Goal: Information Seeking & Learning: Check status

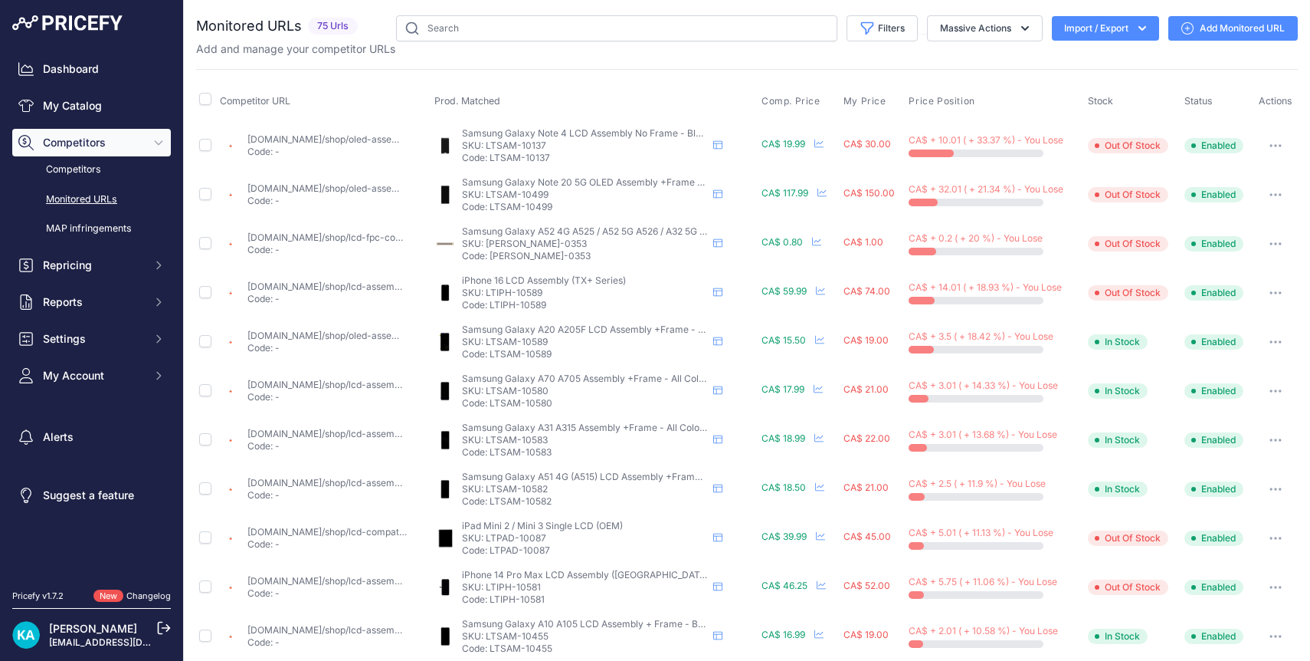
click at [101, 24] on img at bounding box center [67, 22] width 110 height 15
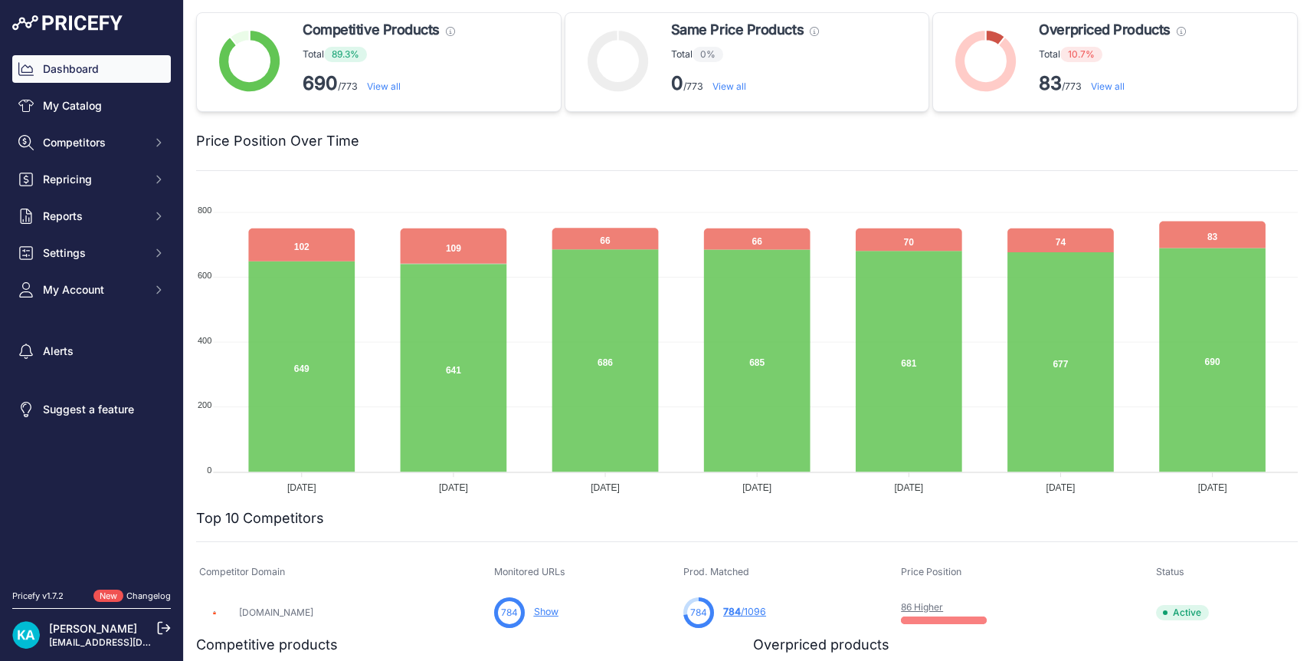
click at [1109, 88] on link "View all" at bounding box center [1108, 85] width 34 height 11
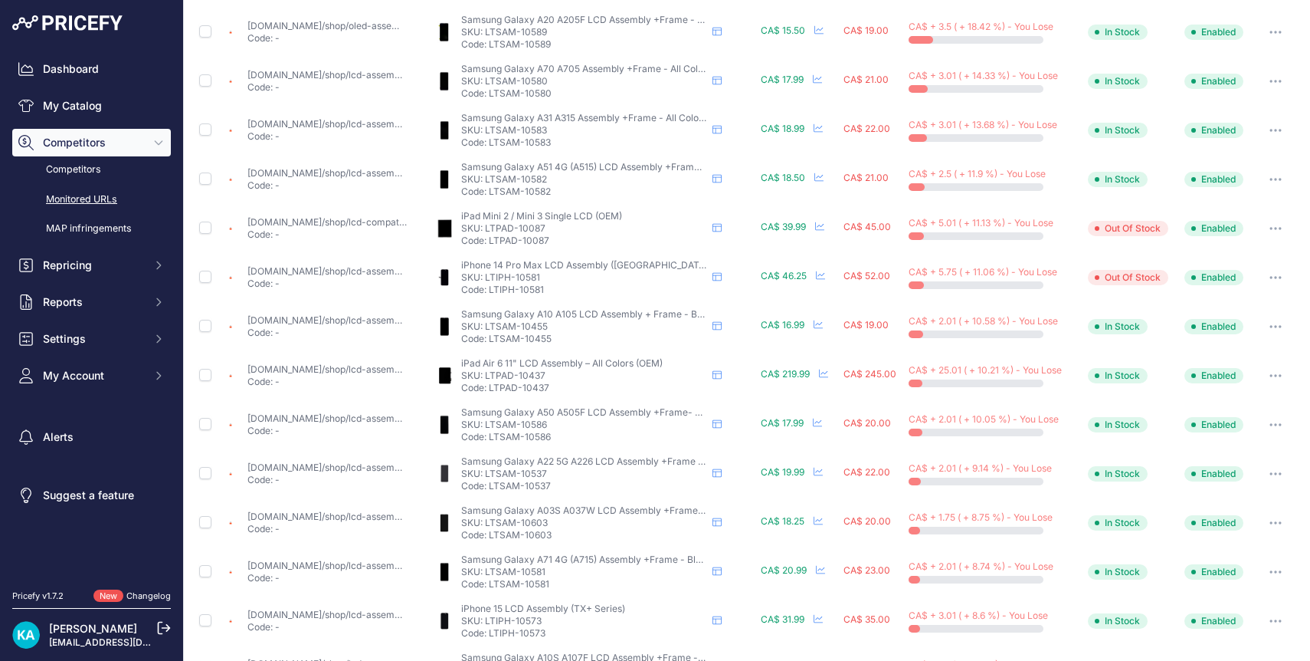
scroll to position [503, 0]
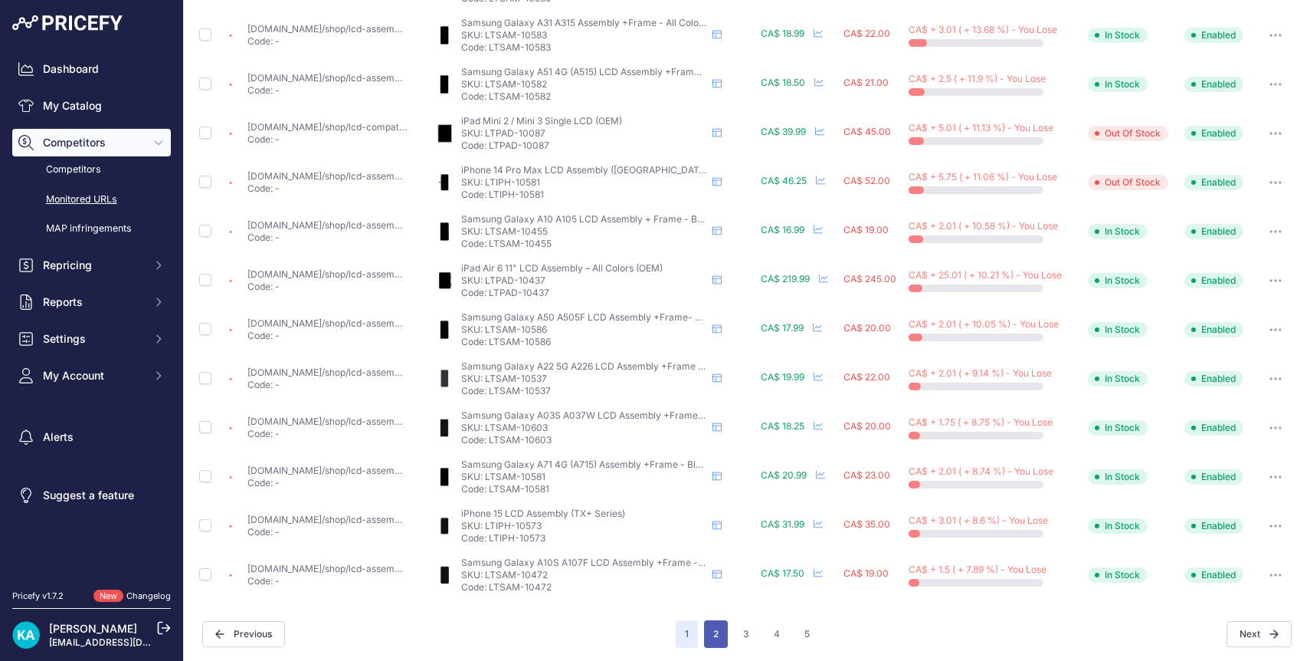
click at [711, 631] on button "2" at bounding box center [716, 634] width 24 height 28
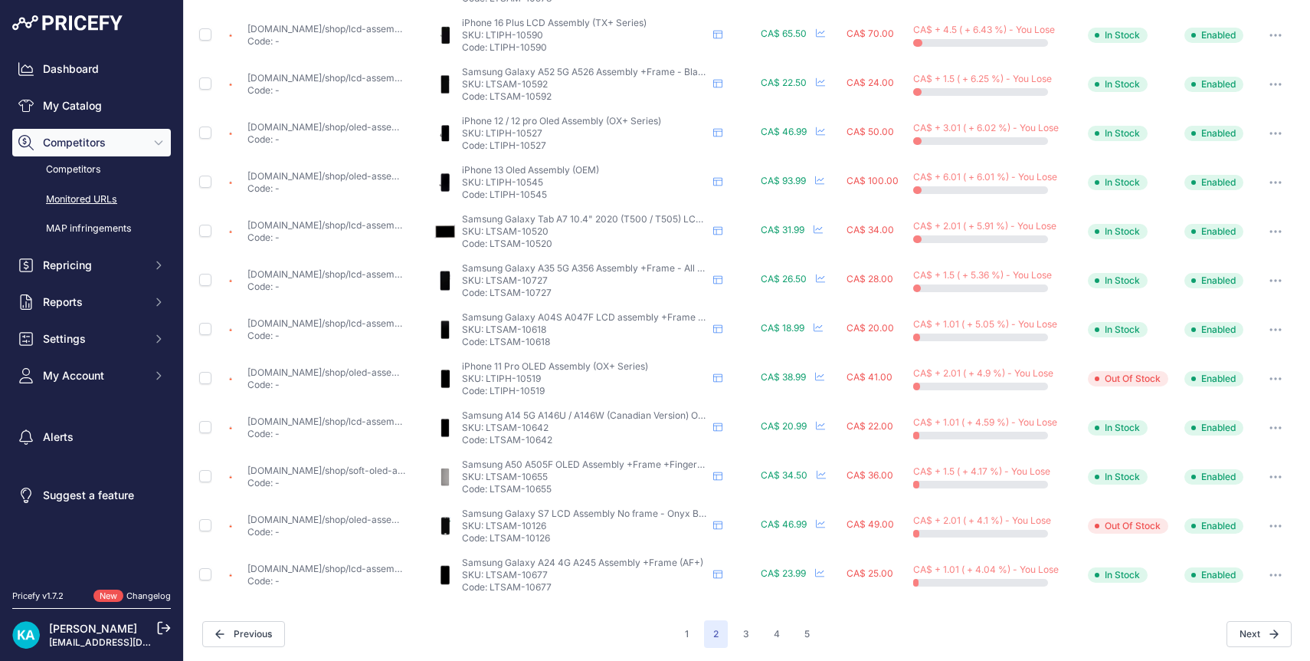
scroll to position [504, 0]
click at [746, 625] on button "3" at bounding box center [746, 632] width 25 height 28
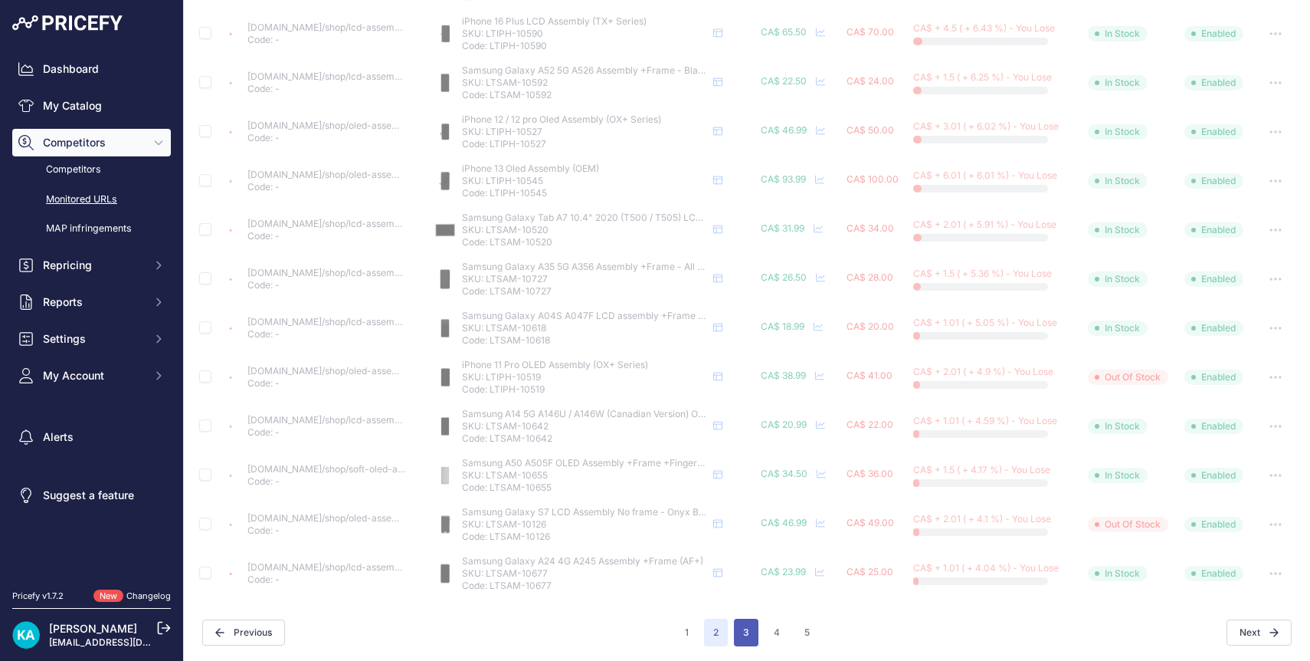
click at [746, 625] on button "3" at bounding box center [746, 632] width 25 height 28
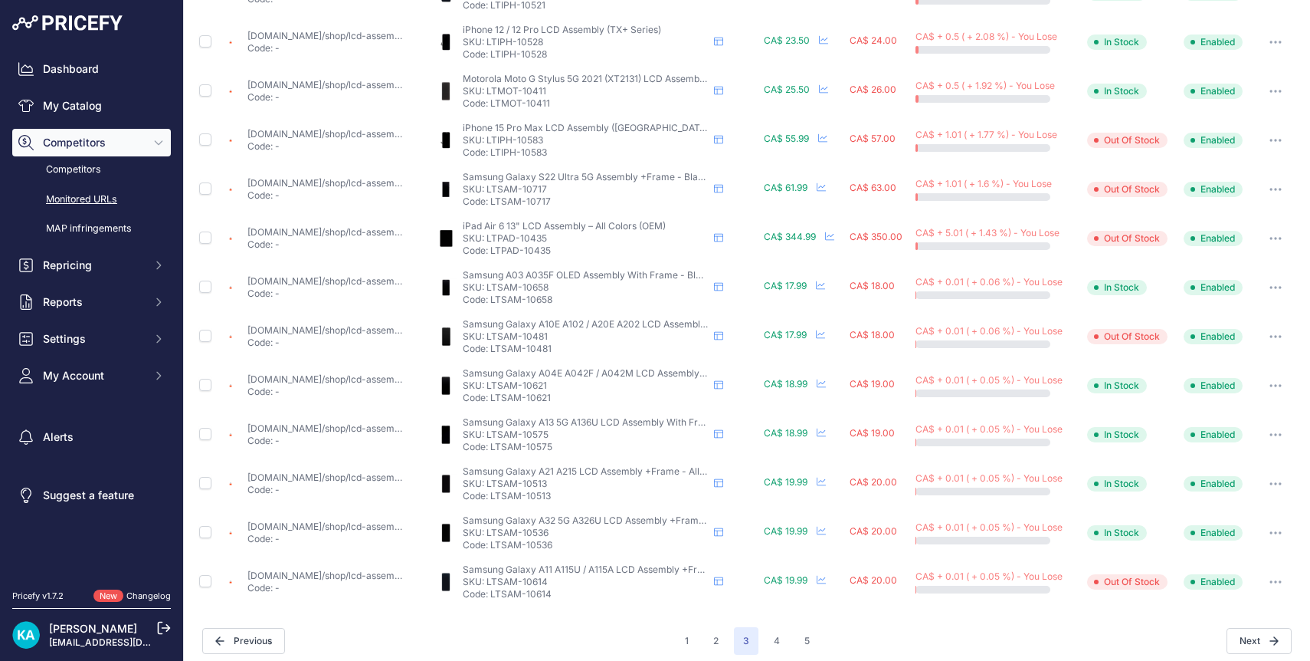
scroll to position [498, 0]
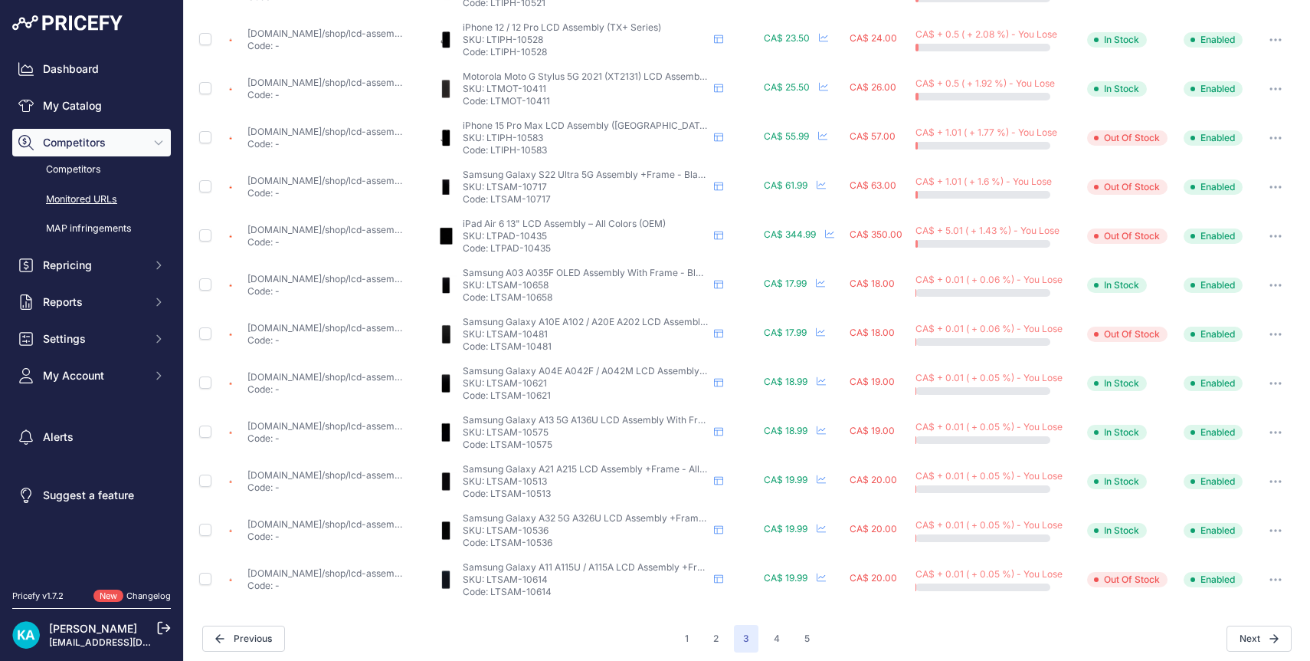
click at [636, 344] on p "Code: LTSAM-10481" at bounding box center [585, 346] width 245 height 12
click at [778, 637] on button "4" at bounding box center [777, 639] width 25 height 28
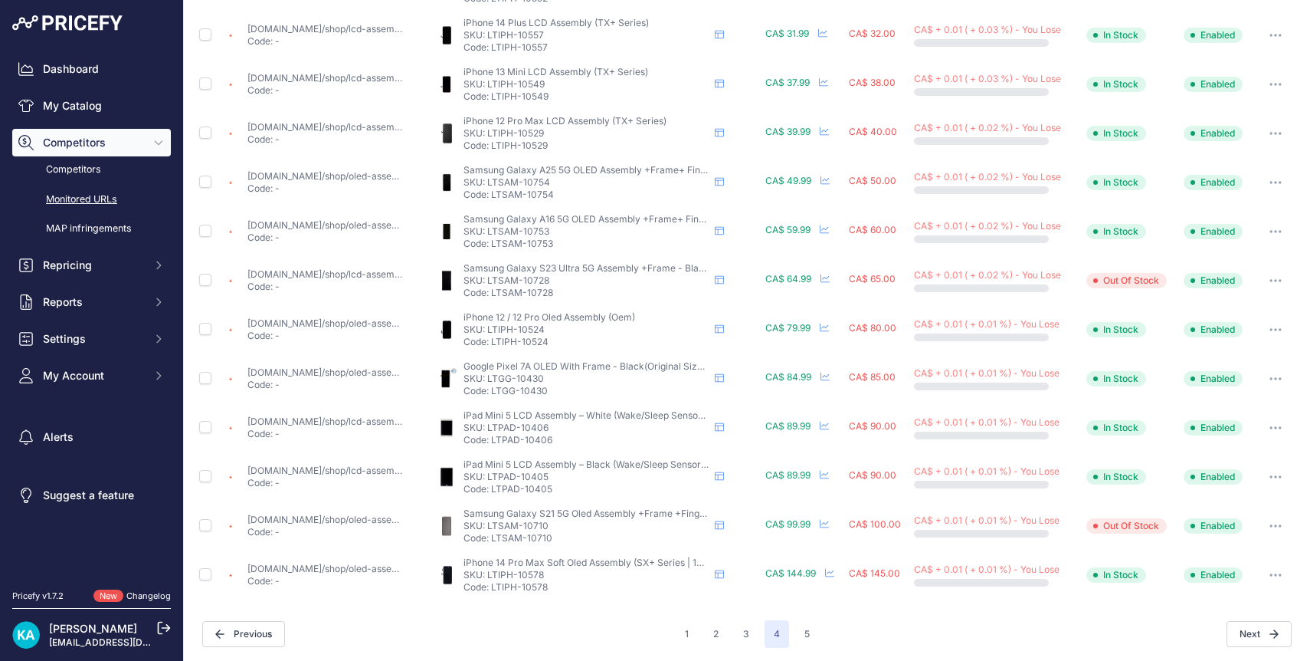
scroll to position [504, 0]
click at [802, 625] on button "5" at bounding box center [807, 632] width 24 height 28
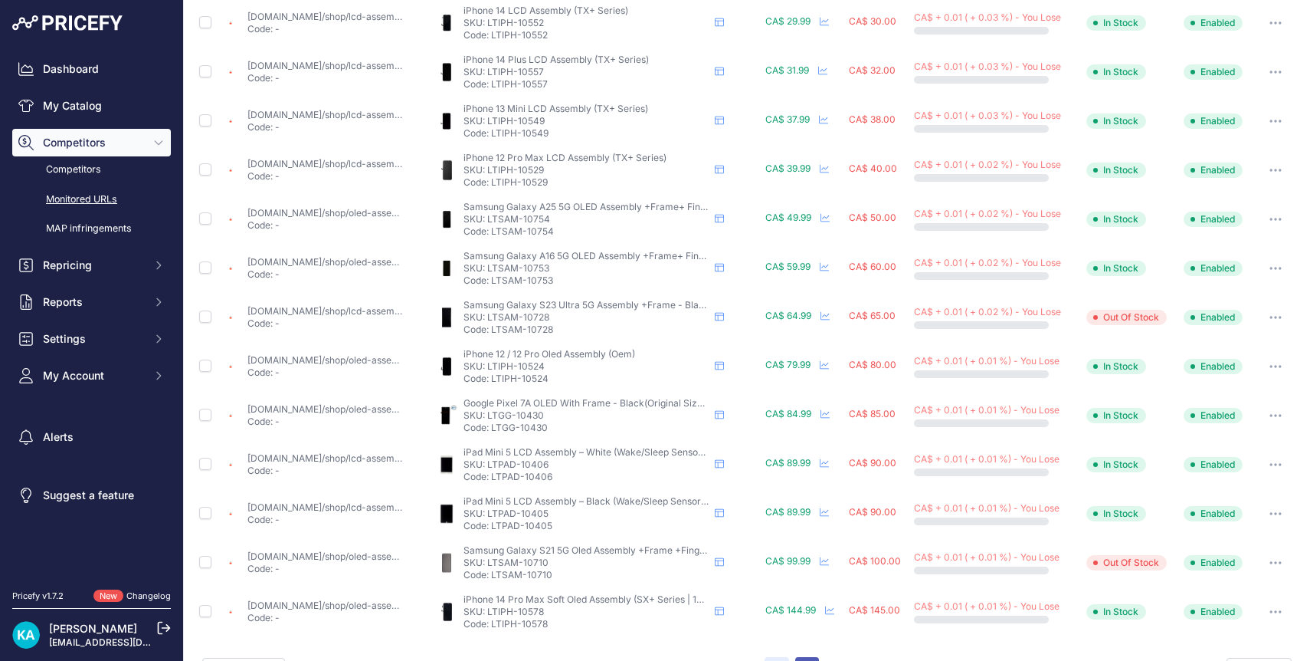
scroll to position [543, 0]
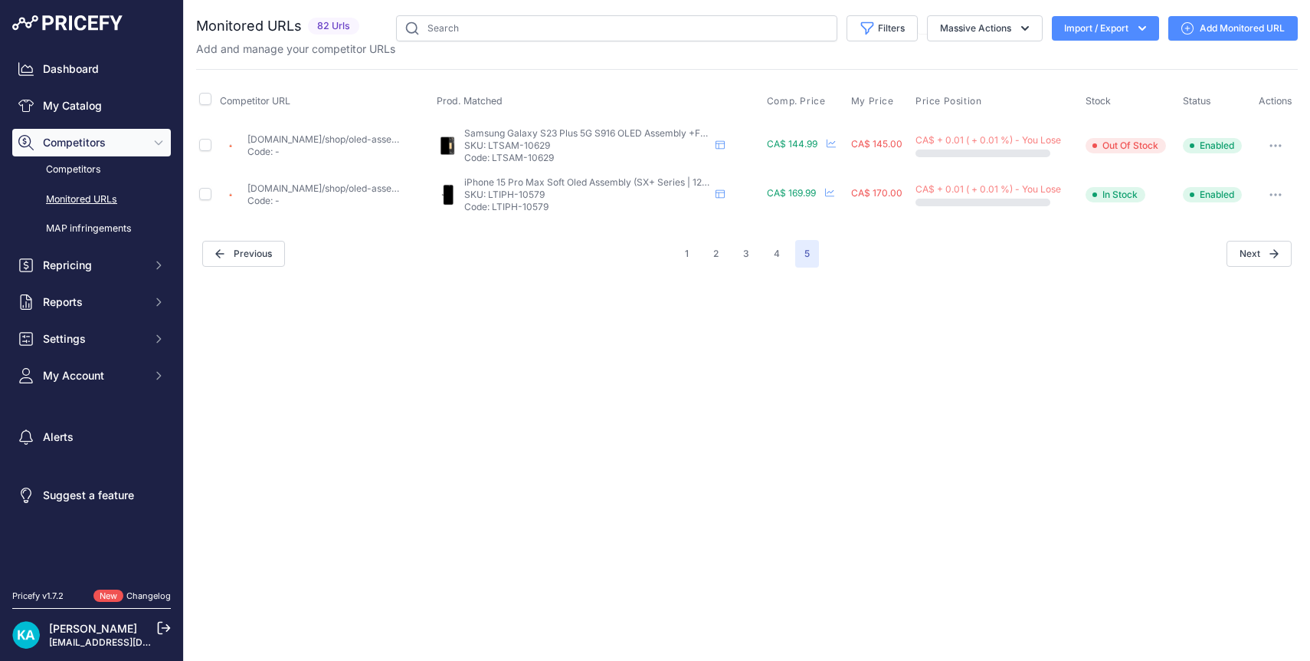
click at [113, 22] on img at bounding box center [67, 22] width 110 height 15
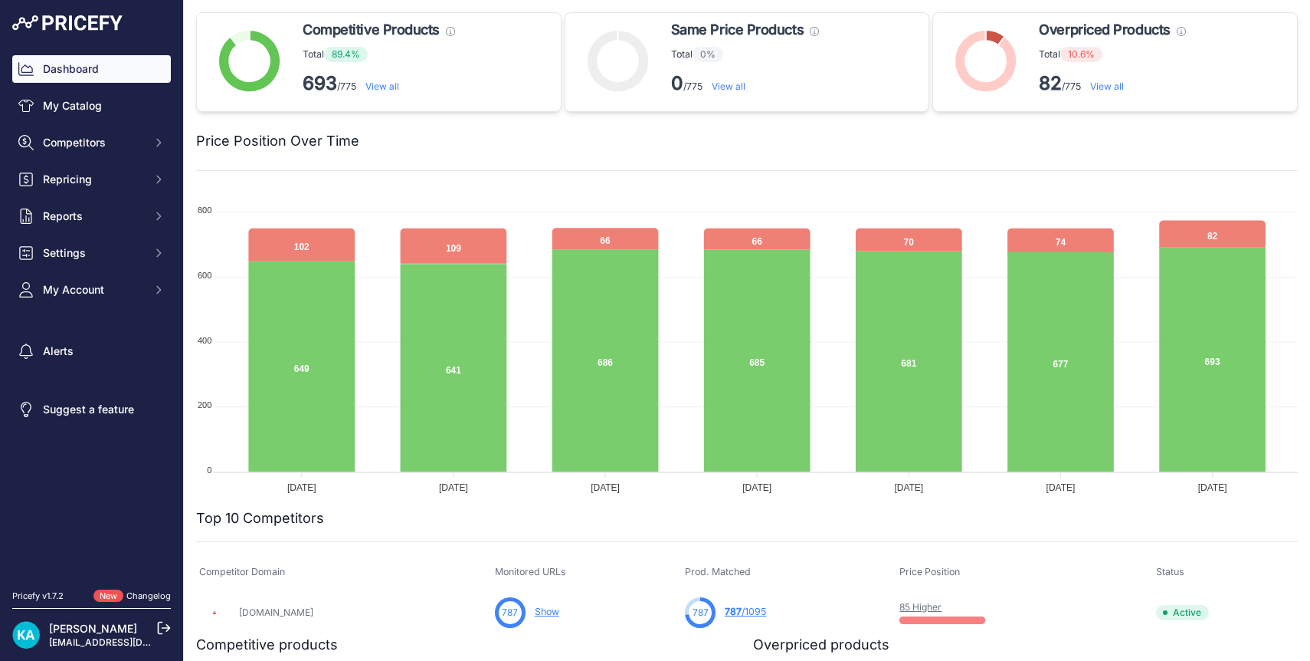
click at [900, 605] on link "85 Higher" at bounding box center [921, 606] width 42 height 11
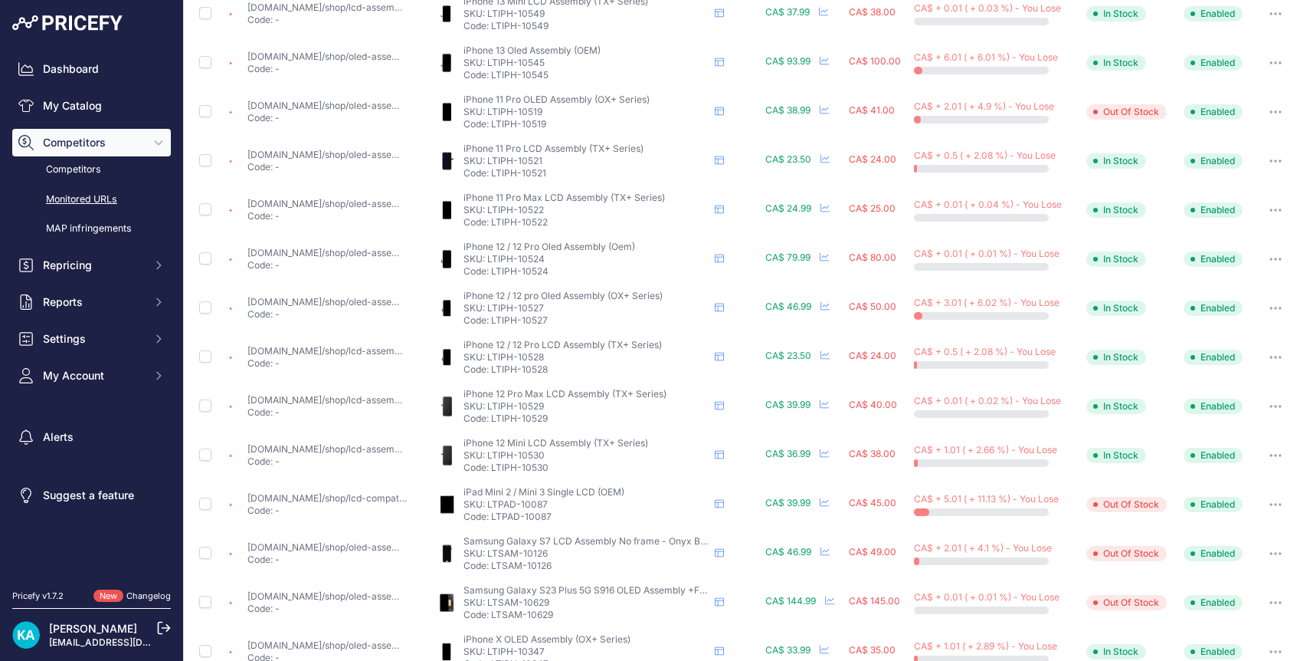
scroll to position [592, 0]
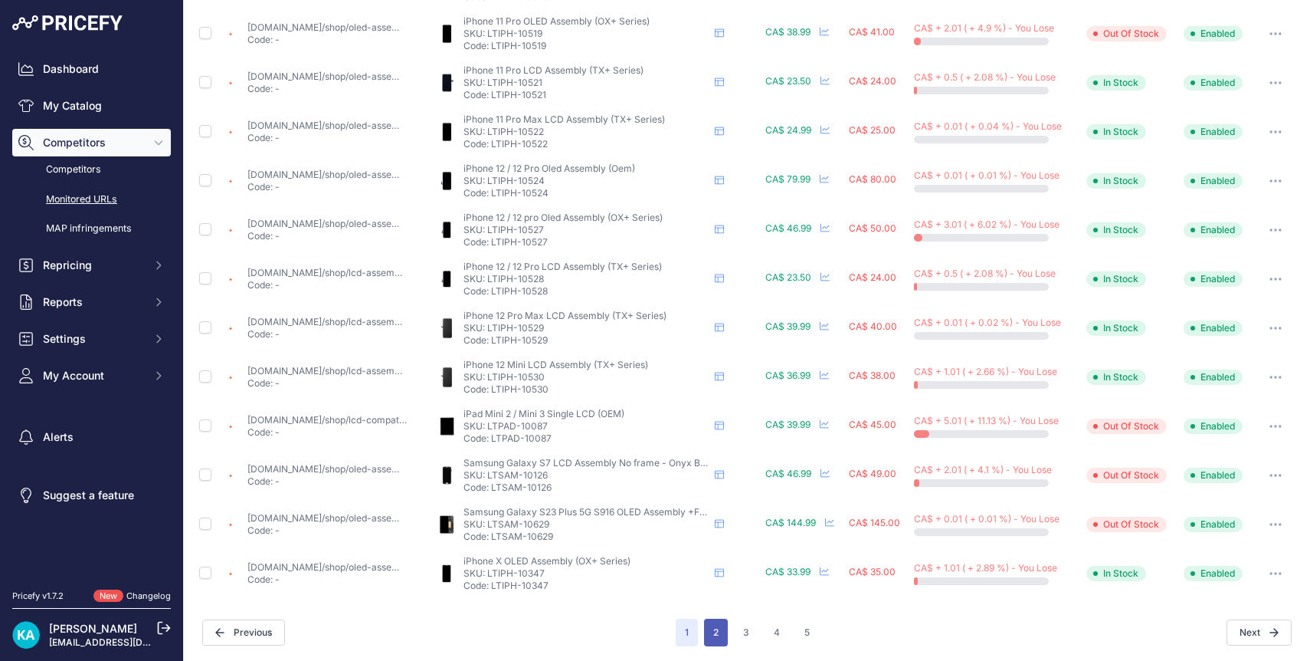
click at [723, 635] on button "2" at bounding box center [716, 632] width 24 height 28
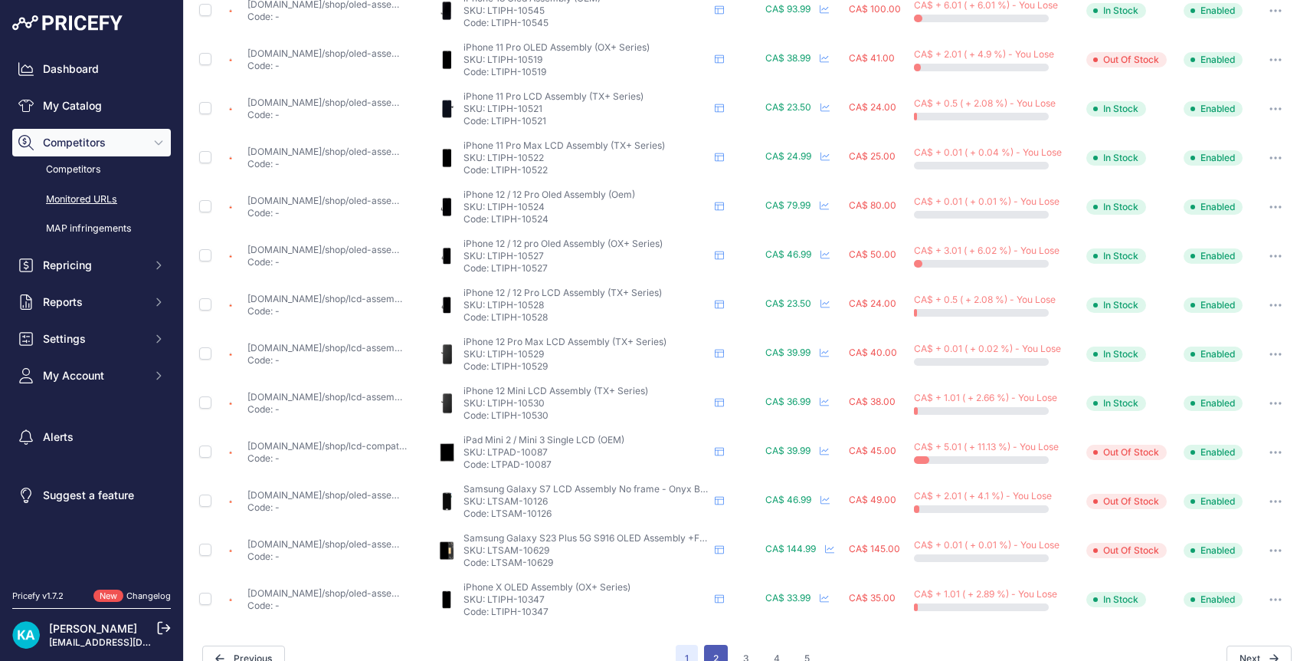
scroll to position [618, 0]
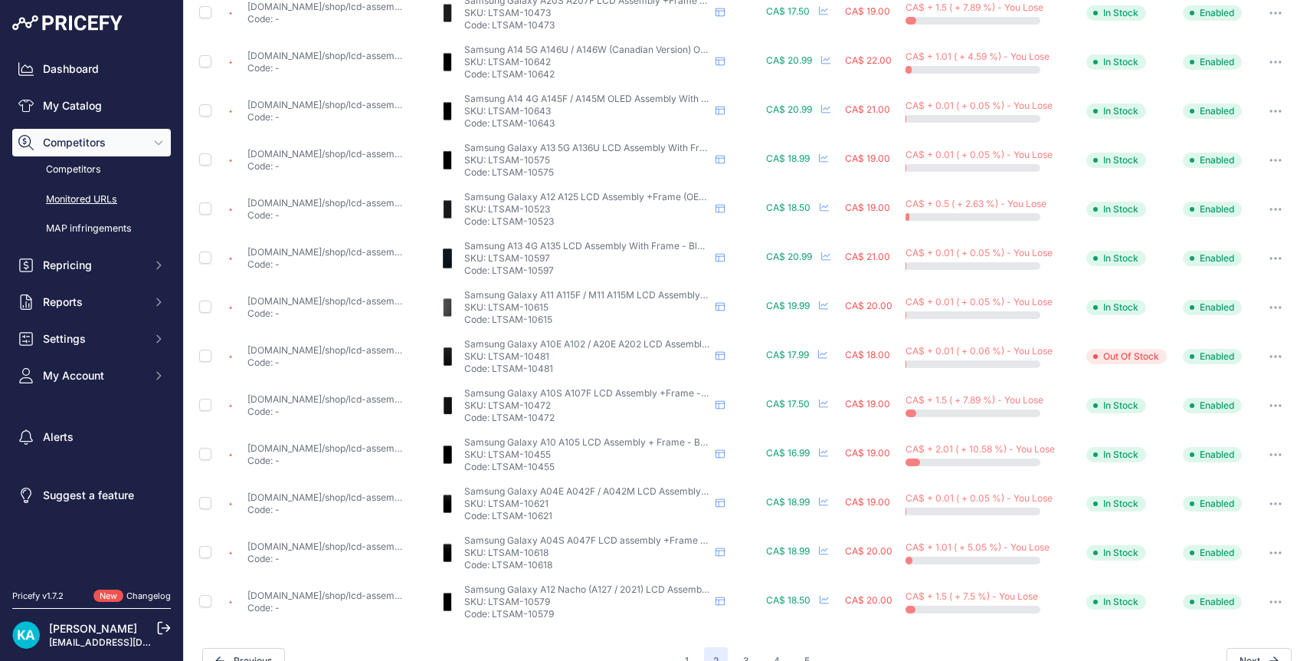
scroll to position [592, 0]
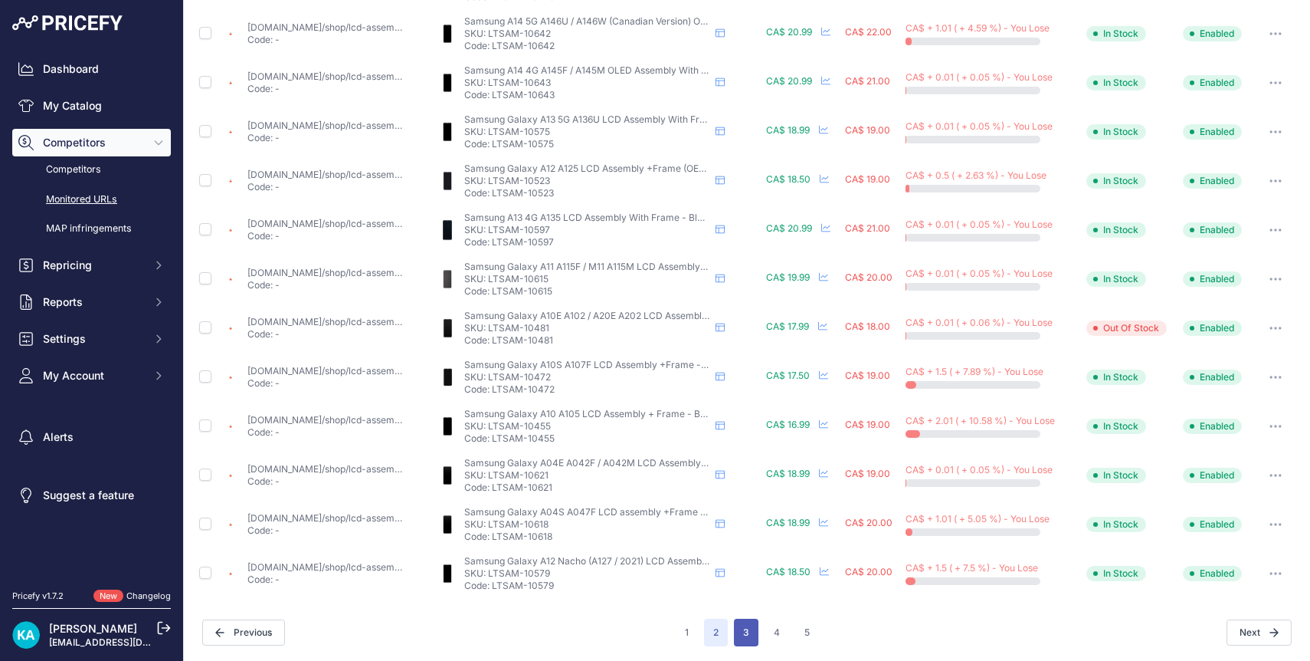
click at [743, 630] on button "3" at bounding box center [746, 632] width 25 height 28
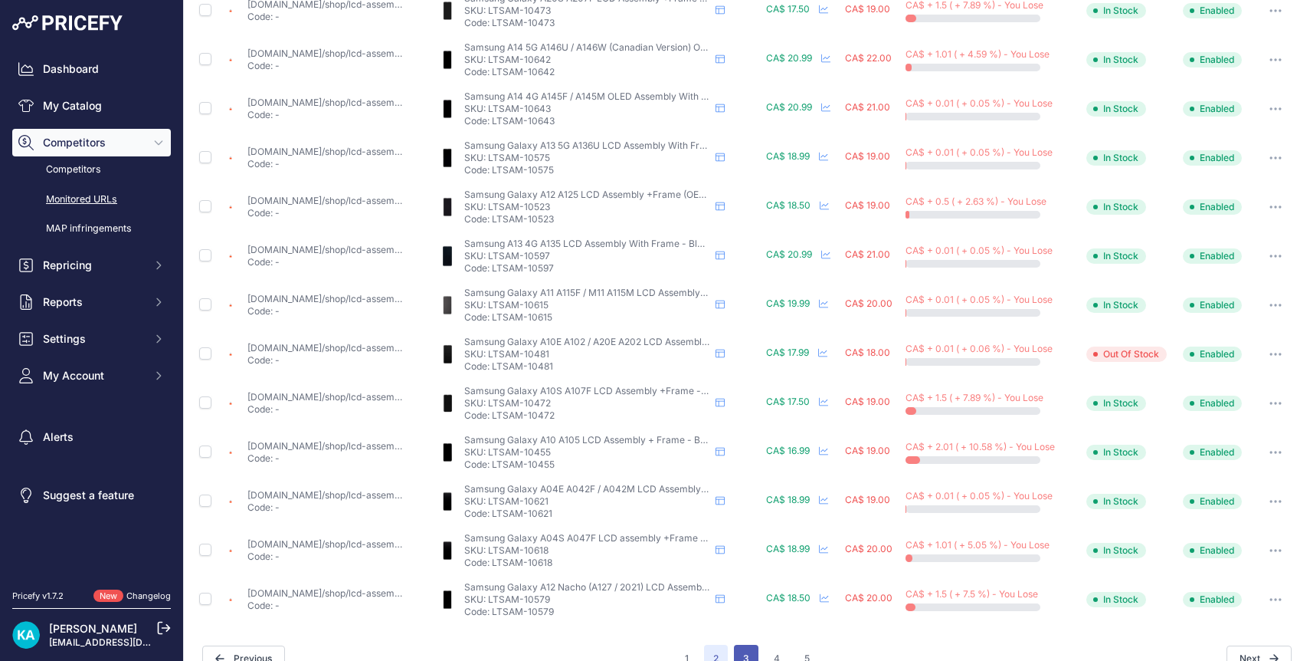
scroll to position [618, 0]
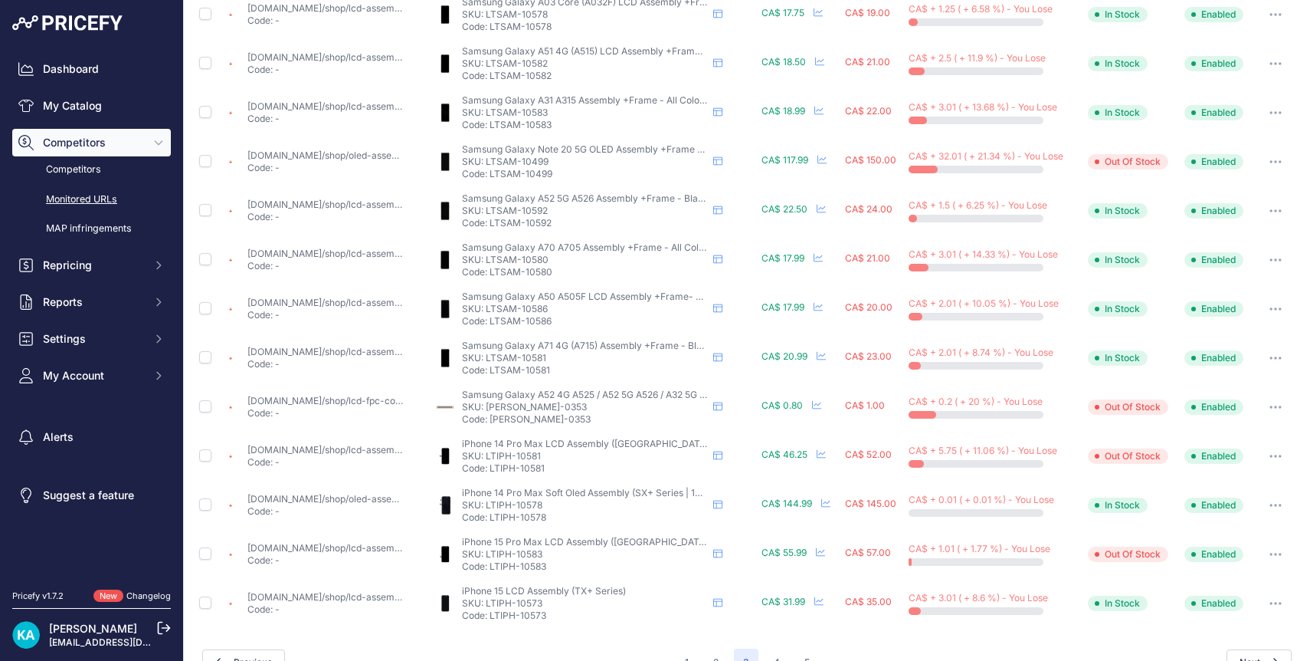
scroll to position [592, 0]
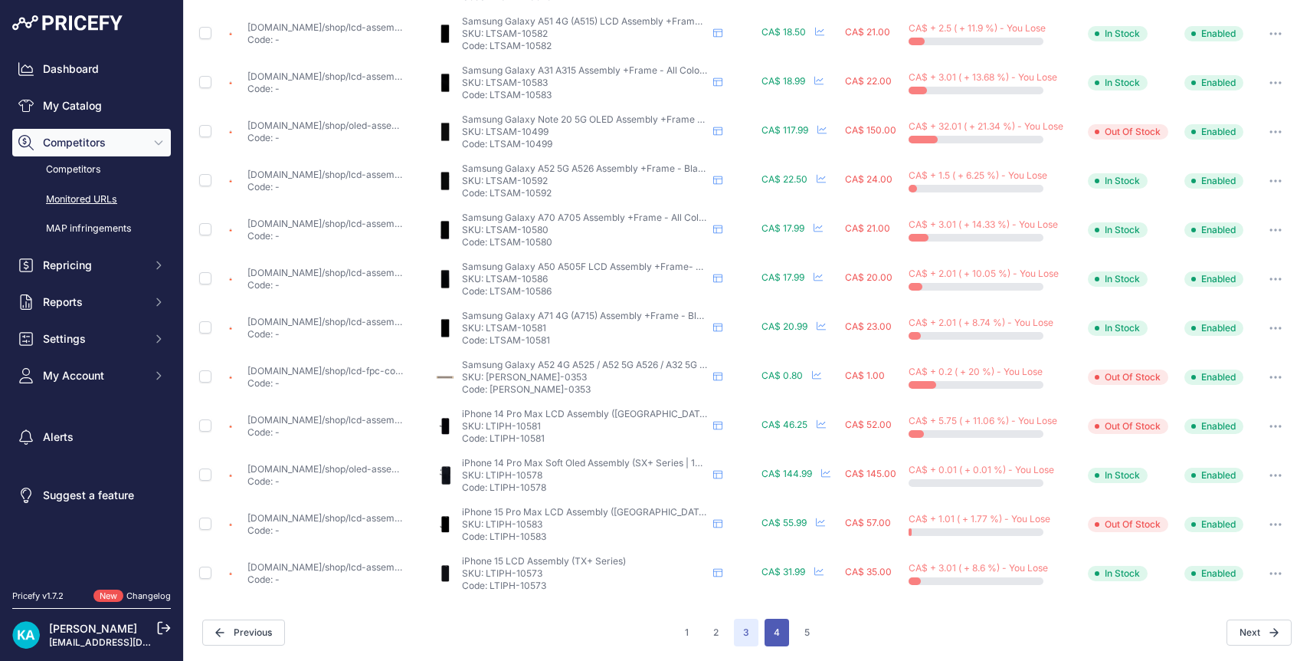
click at [778, 632] on button "4" at bounding box center [777, 632] width 25 height 28
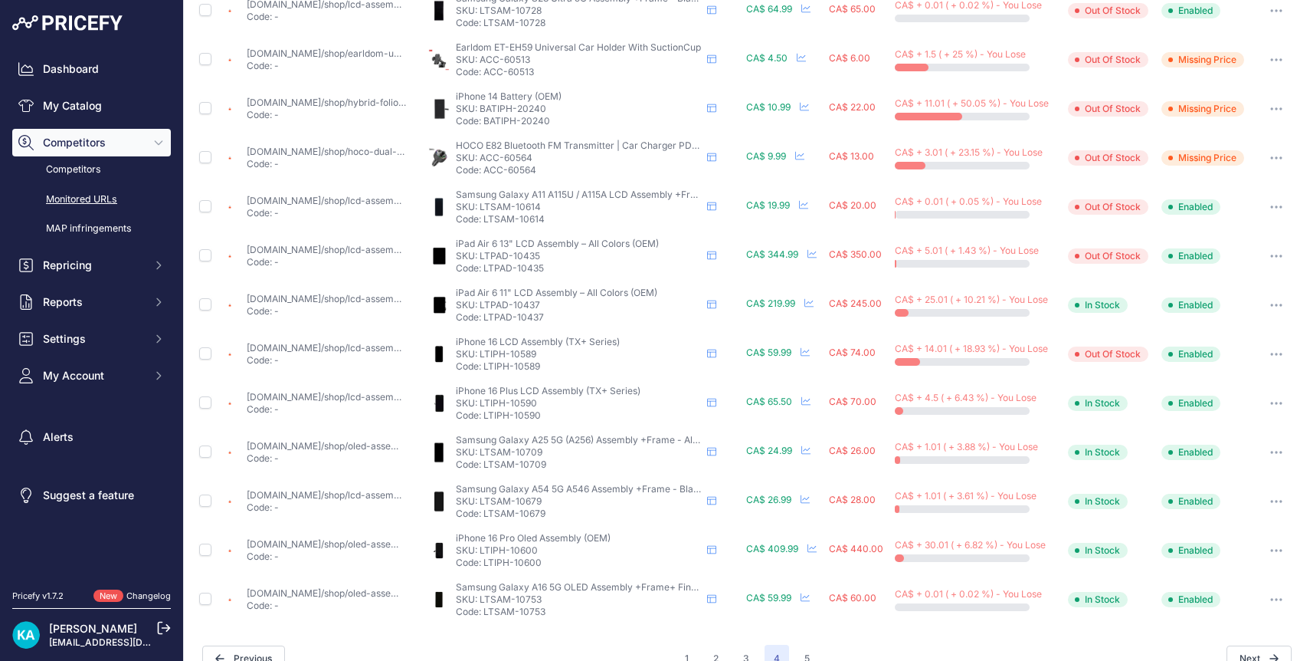
scroll to position [592, 0]
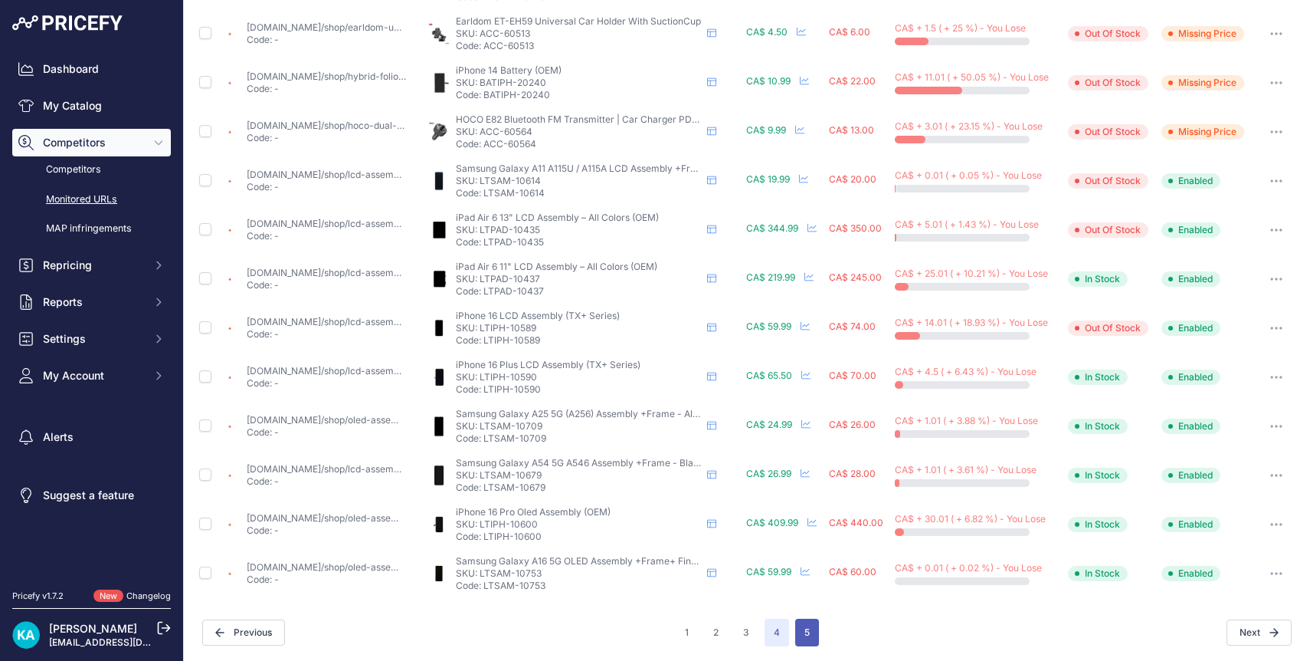
click at [813, 638] on button "5" at bounding box center [807, 632] width 24 height 28
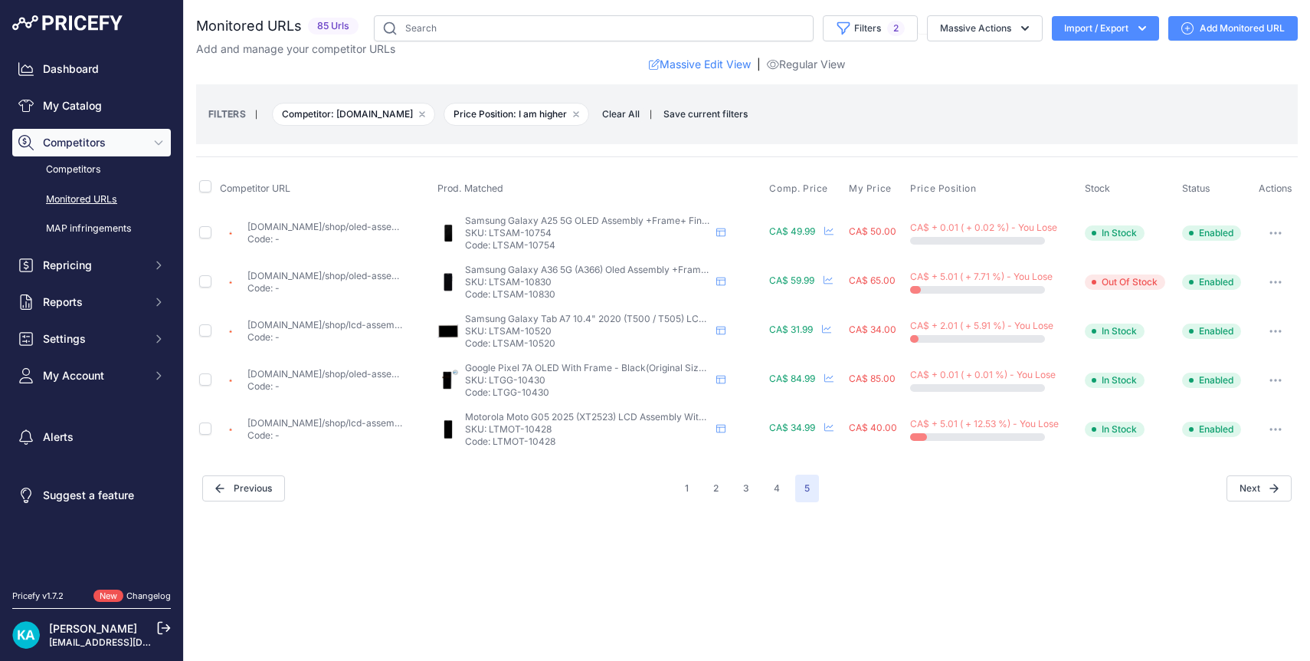
click at [361, 424] on link "[DOMAIN_NAME]/shop/lcd-assembly-with-frame-compatible-for-moto-g05-xt2523-2025-…" at bounding box center [553, 422] width 610 height 11
